Goal: Task Accomplishment & Management: Manage account settings

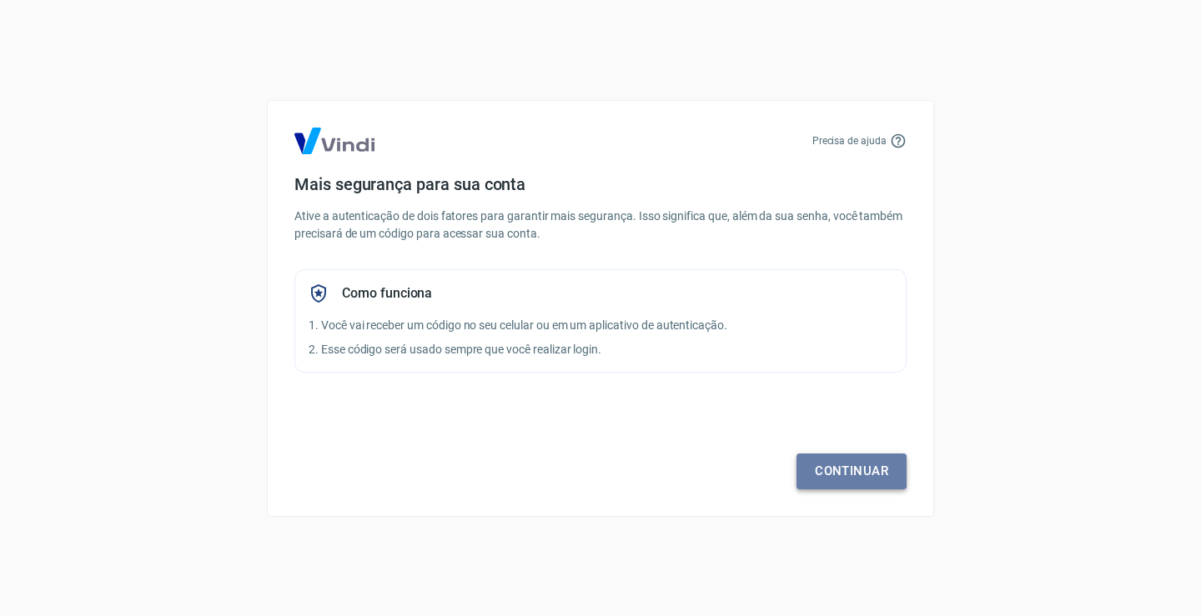
click at [836, 471] on link "Continuar" at bounding box center [852, 471] width 110 height 35
